Goal: Obtain resource: Download file/media

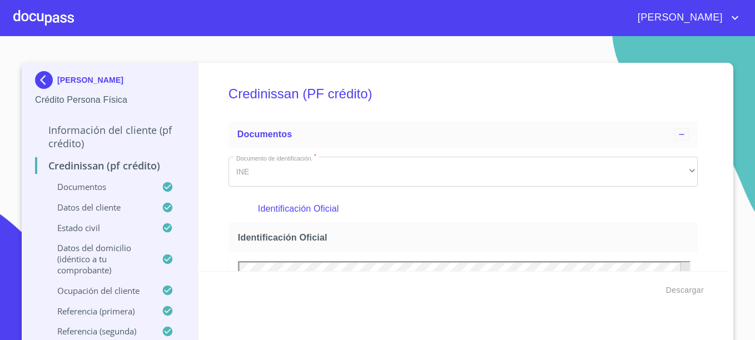
scroll to position [3299, 0]
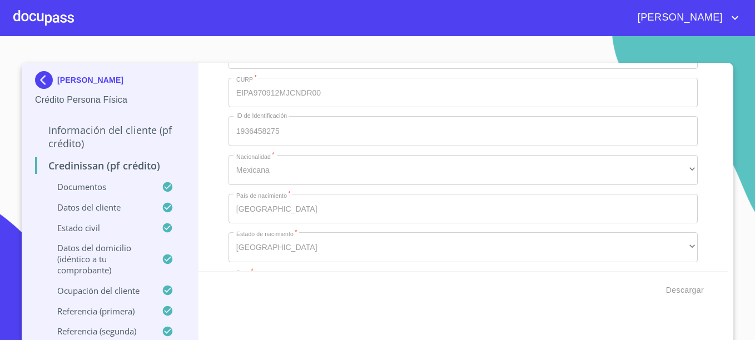
click at [49, 12] on div at bounding box center [43, 18] width 61 height 36
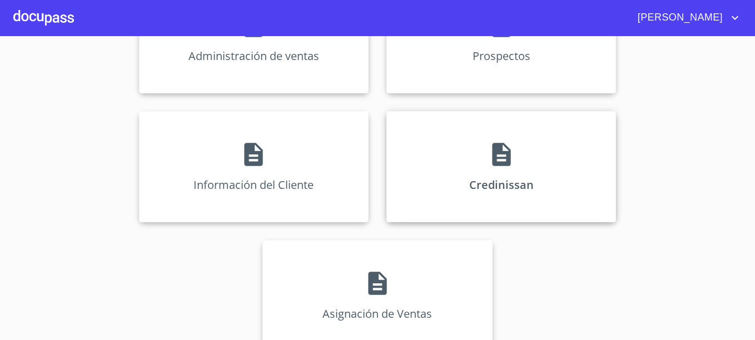
scroll to position [218, 0]
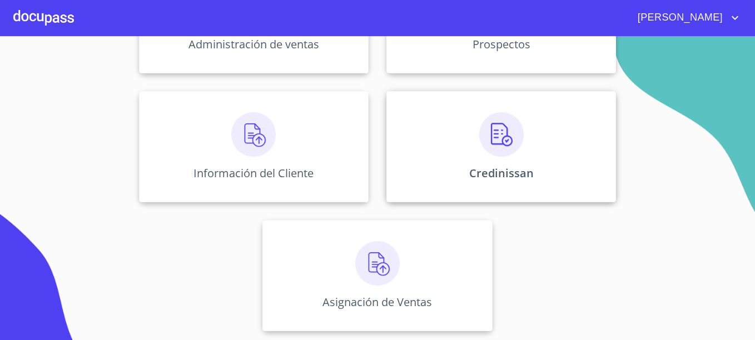
click at [517, 155] on img at bounding box center [501, 134] width 44 height 44
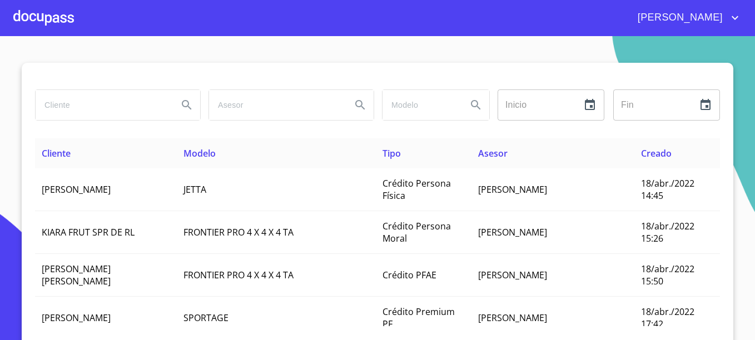
click at [89, 105] on input "search" at bounding box center [102, 105] width 133 height 30
type input "[PERSON_NAME]"
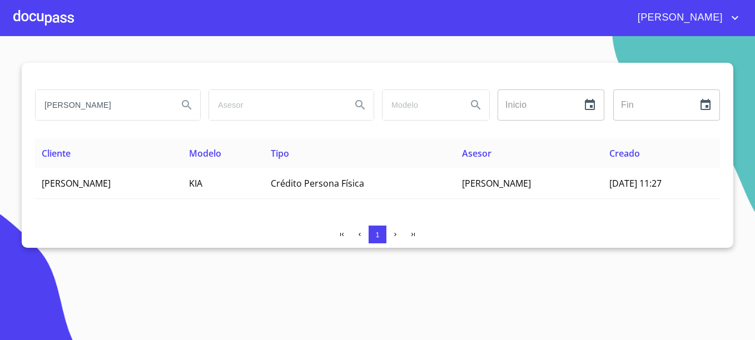
drag, startPoint x: 72, startPoint y: 107, endPoint x: 0, endPoint y: 104, distance: 71.7
click at [0, 106] on html "[PERSON_NAME] Inicio ​ Fin ​ Cliente Modelo Tipo Asesor Creado [PERSON_NAME] KI…" at bounding box center [377, 170] width 755 height 340
type input "[PERSON_NAME]"
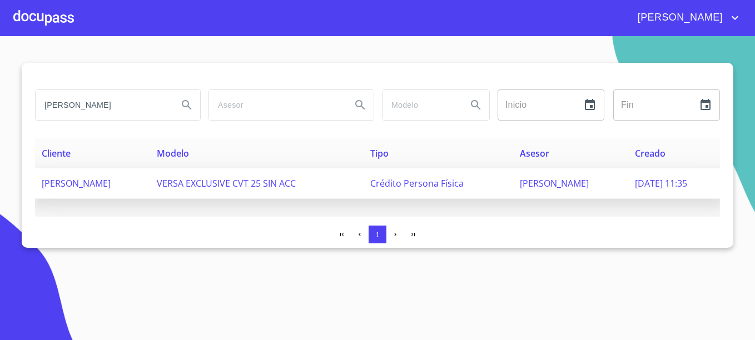
click at [209, 181] on td "VERSA EXCLUSIVE CVT 25 SIN ACC" at bounding box center [256, 183] width 213 height 31
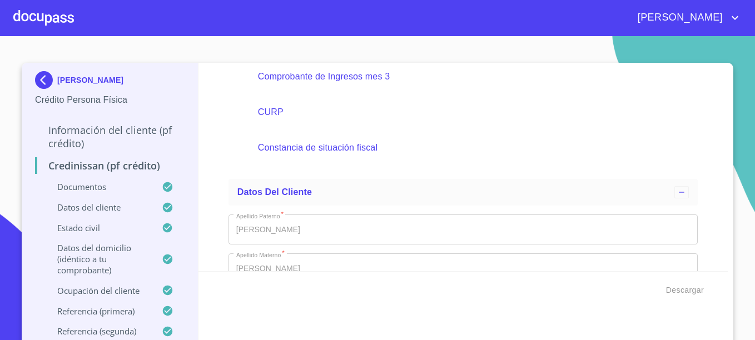
scroll to position [333, 0]
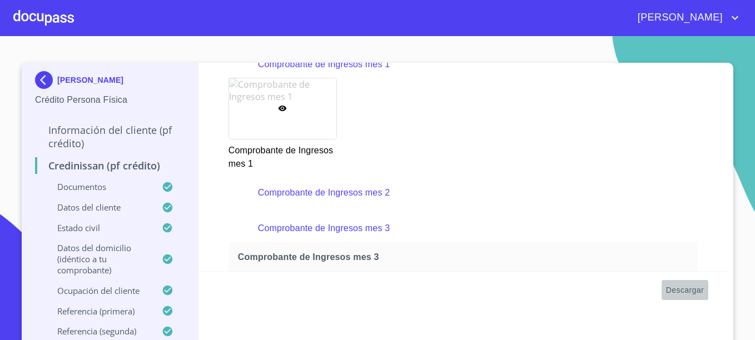
click at [686, 288] on span "Descargar" at bounding box center [685, 290] width 38 height 14
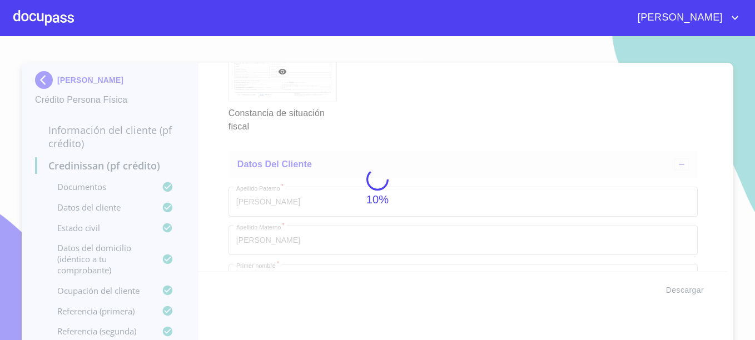
scroll to position [0, 0]
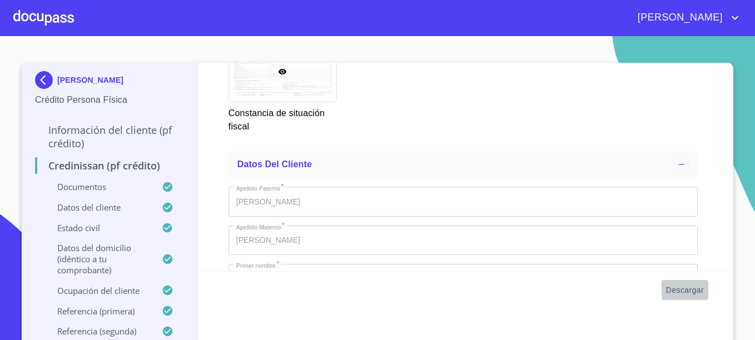
click at [692, 288] on span "Descargar" at bounding box center [685, 290] width 38 height 14
